Goal: Book appointment/travel/reservation

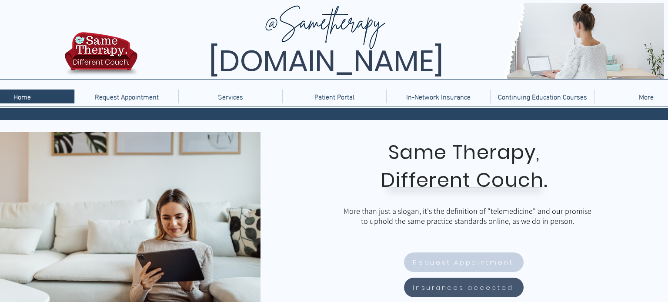
click at [478, 266] on span "Request Appointment" at bounding box center [463, 262] width 100 height 10
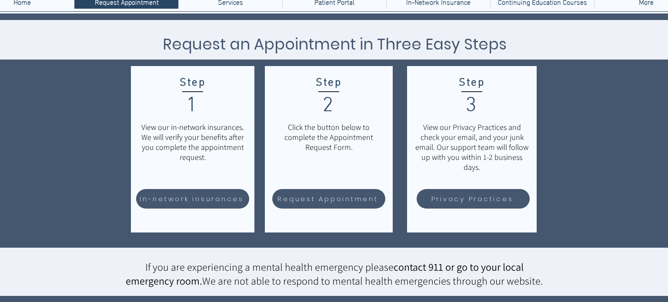
scroll to position [99, 0]
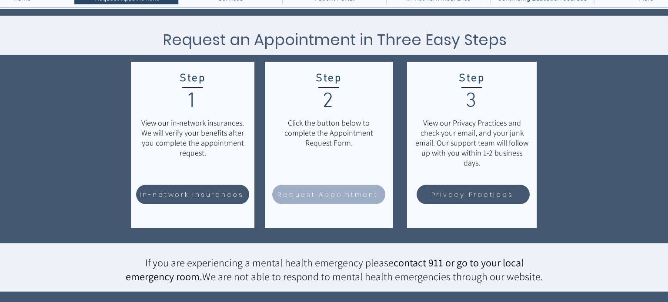
click at [346, 193] on span "Request Appointment" at bounding box center [327, 195] width 100 height 10
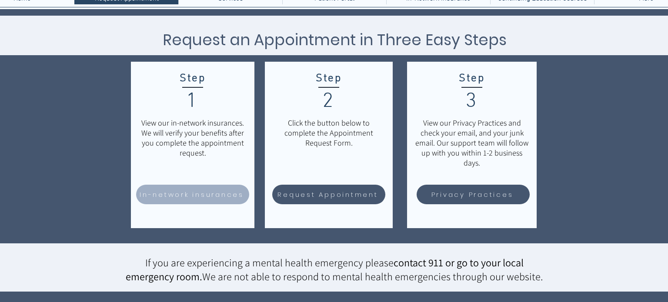
click at [210, 192] on span "In-network insurances" at bounding box center [192, 195] width 104 height 10
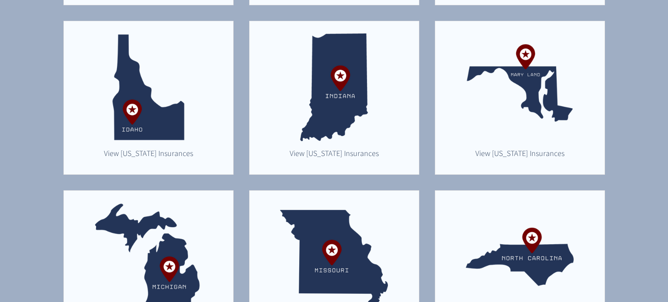
scroll to position [430, 0]
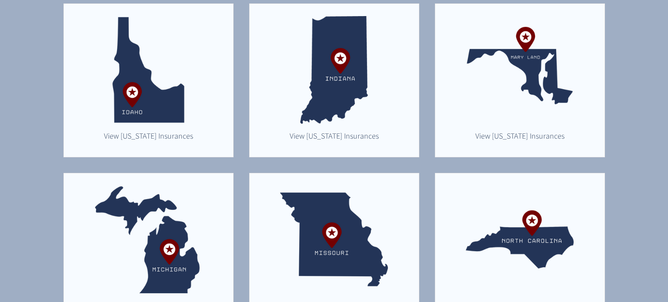
click at [166, 246] on img "main content" at bounding box center [148, 240] width 108 height 108
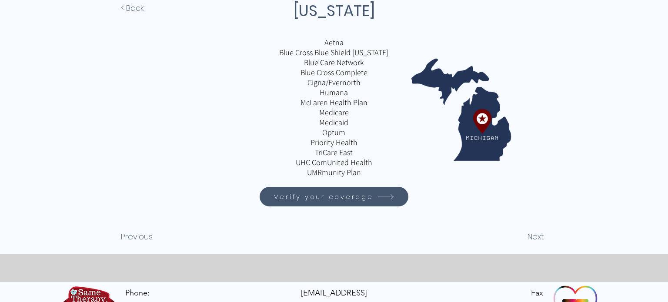
scroll to position [130, 0]
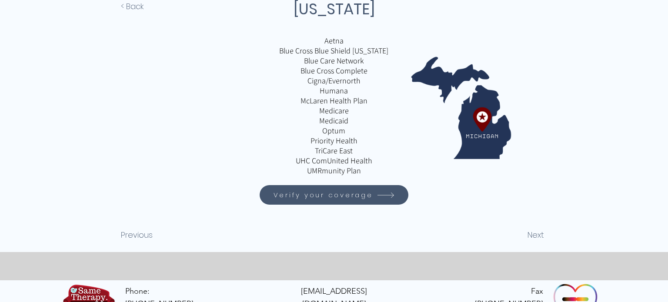
click at [291, 192] on span "Verify your coverage" at bounding box center [323, 195] width 100 height 10
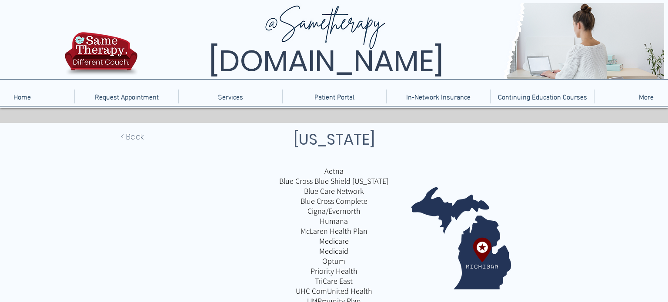
scroll to position [130, 0]
